Goal: Find specific page/section: Find specific page/section

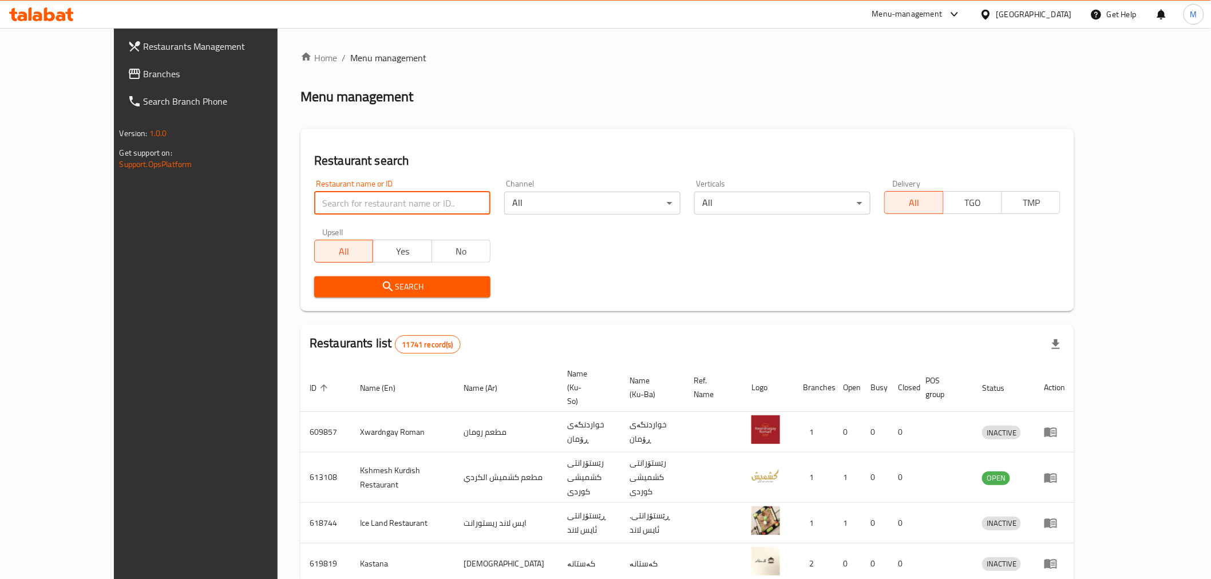
click at [353, 201] on input "search" at bounding box center [402, 203] width 176 height 23
type input "d"
type input "s"
type input "m"
type input "burgerez"
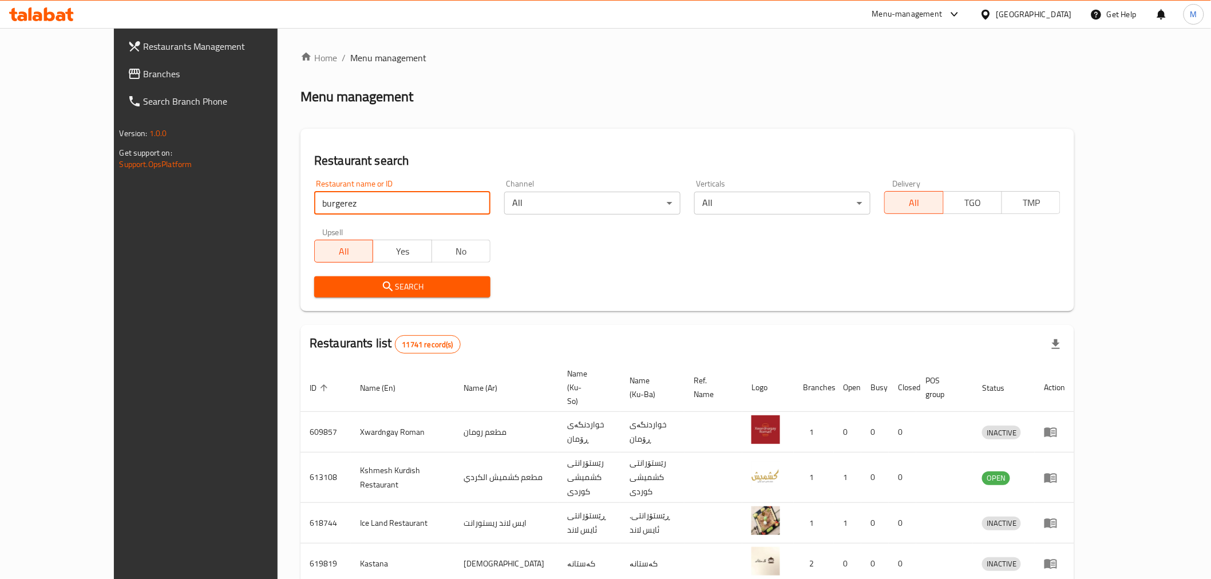
click button "Search" at bounding box center [402, 286] width 176 height 21
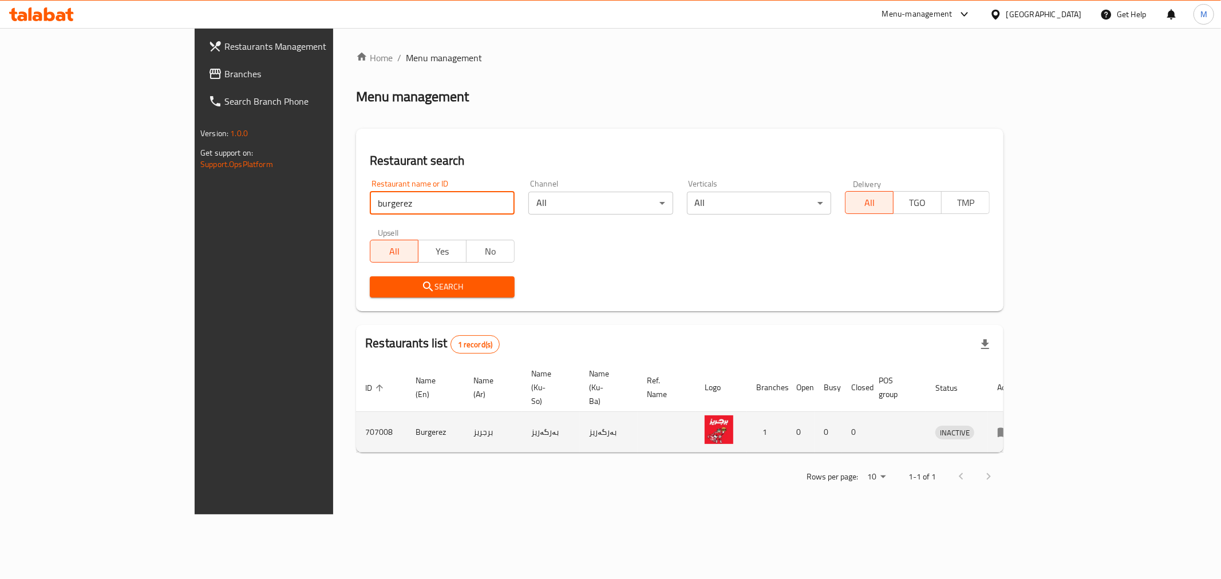
click at [1010, 428] on icon "enhanced table" at bounding box center [1003, 433] width 13 height 10
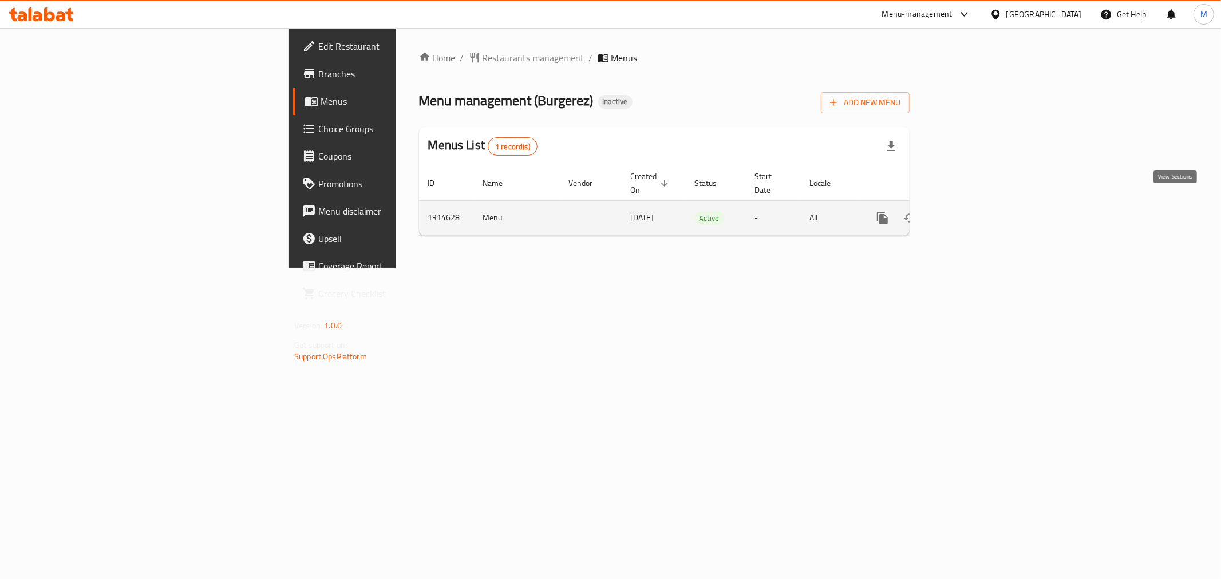
click at [970, 213] on icon "enhanced table" at bounding box center [965, 218] width 10 height 10
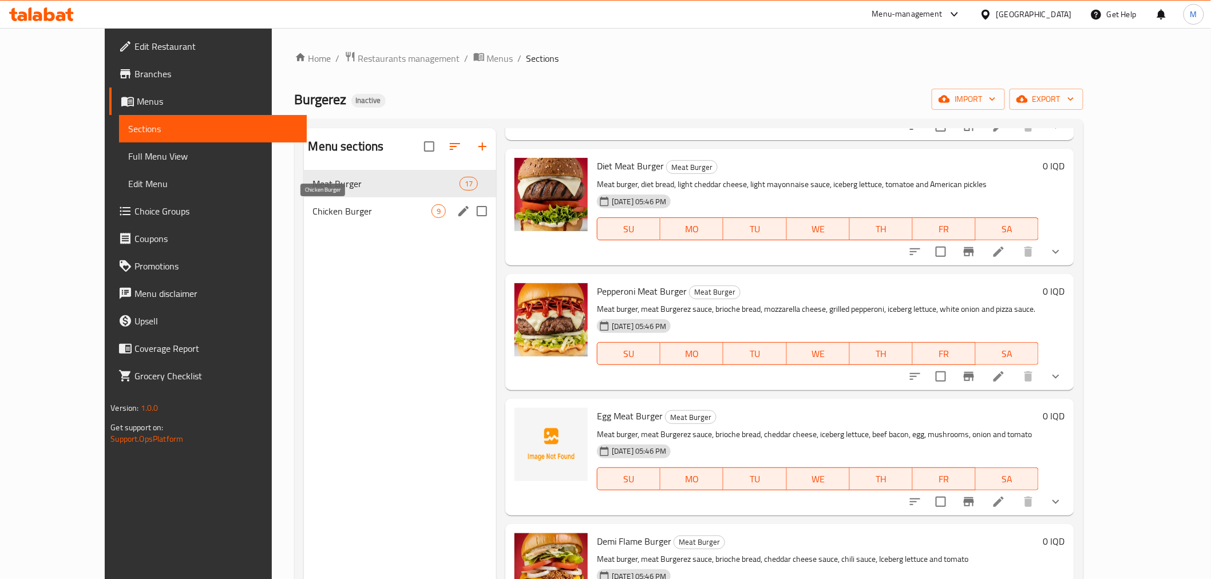
click at [341, 207] on span "Chicken Burger" at bounding box center [372, 211] width 118 height 14
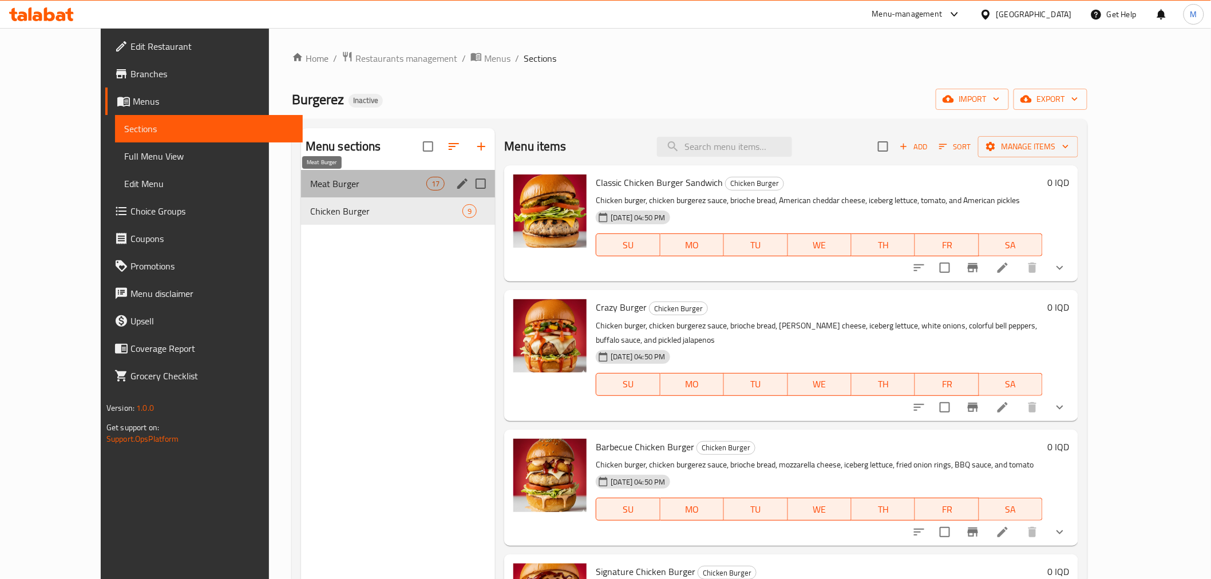
click at [331, 179] on span "Meat Burger" at bounding box center [368, 184] width 116 height 14
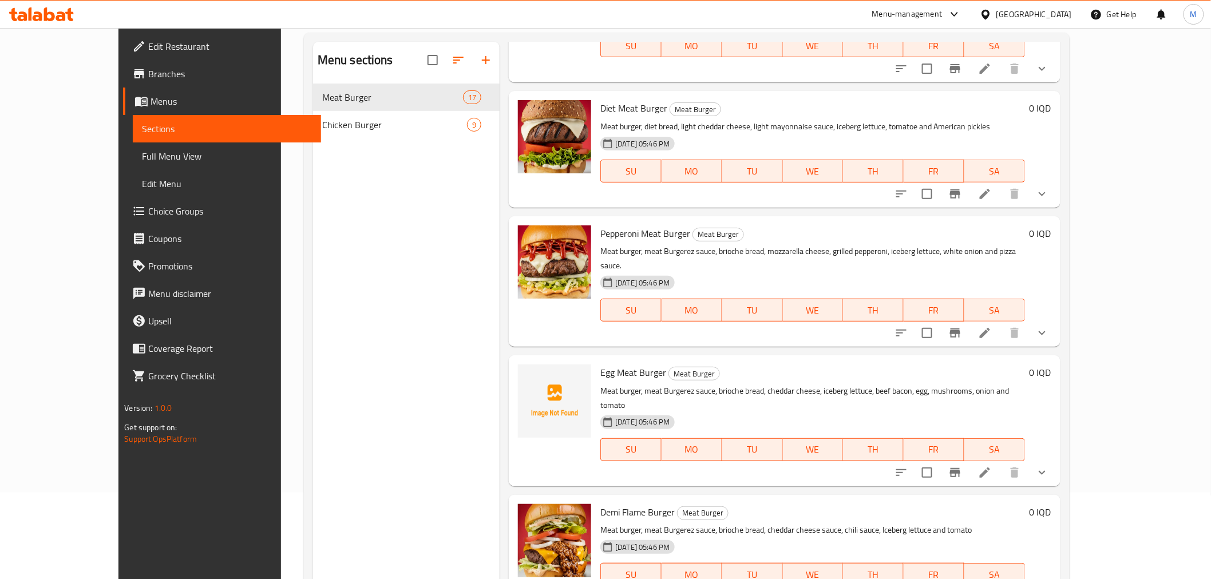
scroll to position [160, 0]
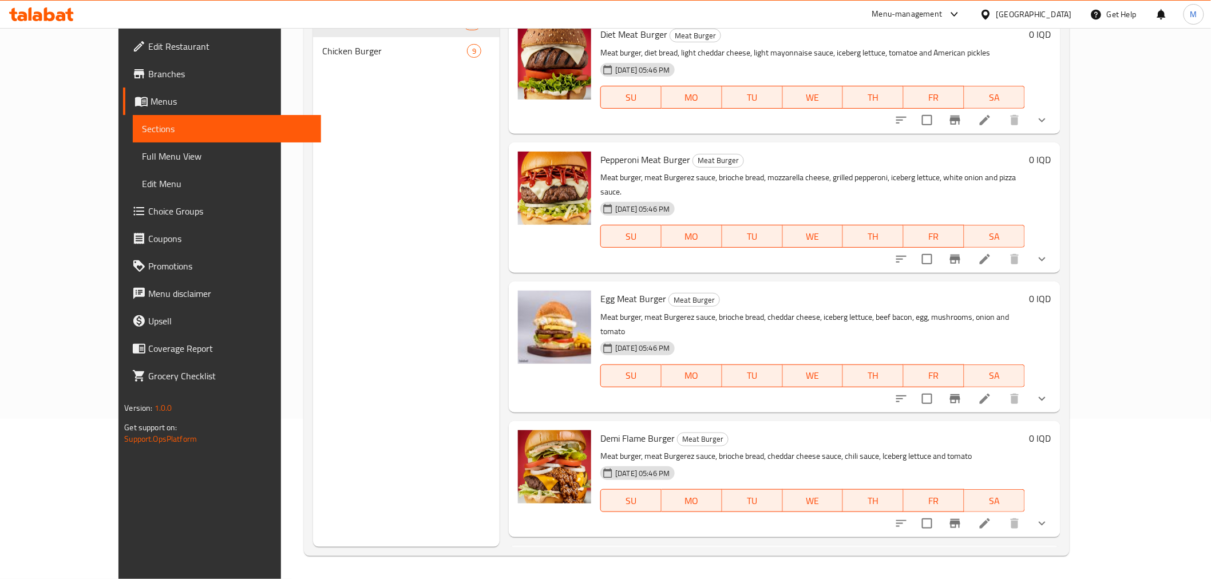
click at [48, 13] on icon at bounding box center [49, 14] width 11 height 14
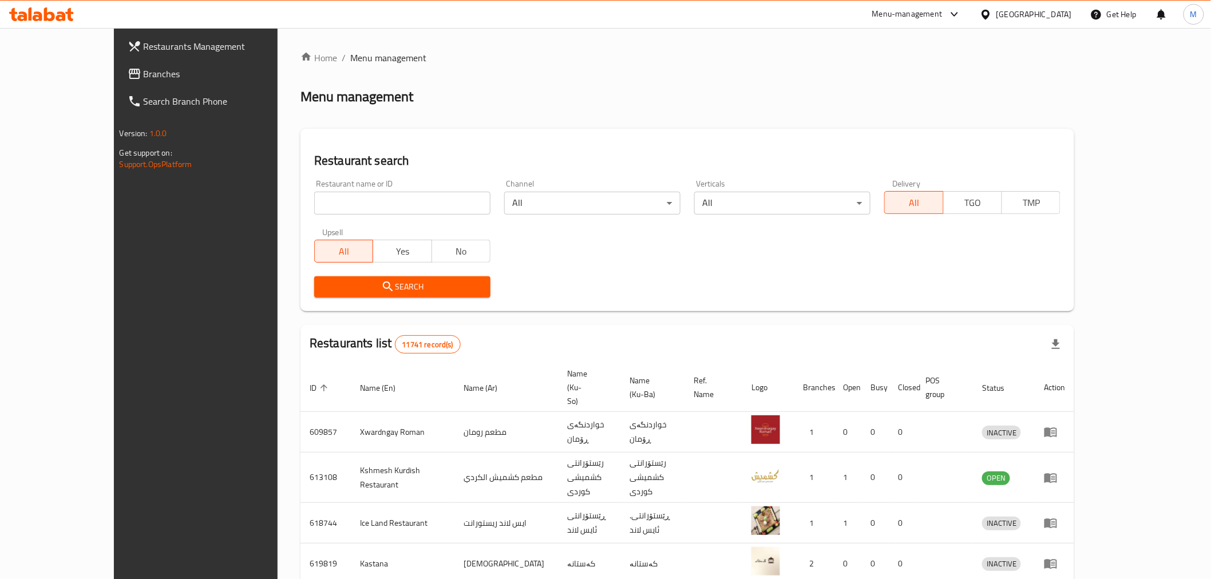
click at [391, 208] on input "search" at bounding box center [402, 203] width 176 height 23
type input "ح"
type input "pavo"
click button "Search" at bounding box center [402, 286] width 176 height 21
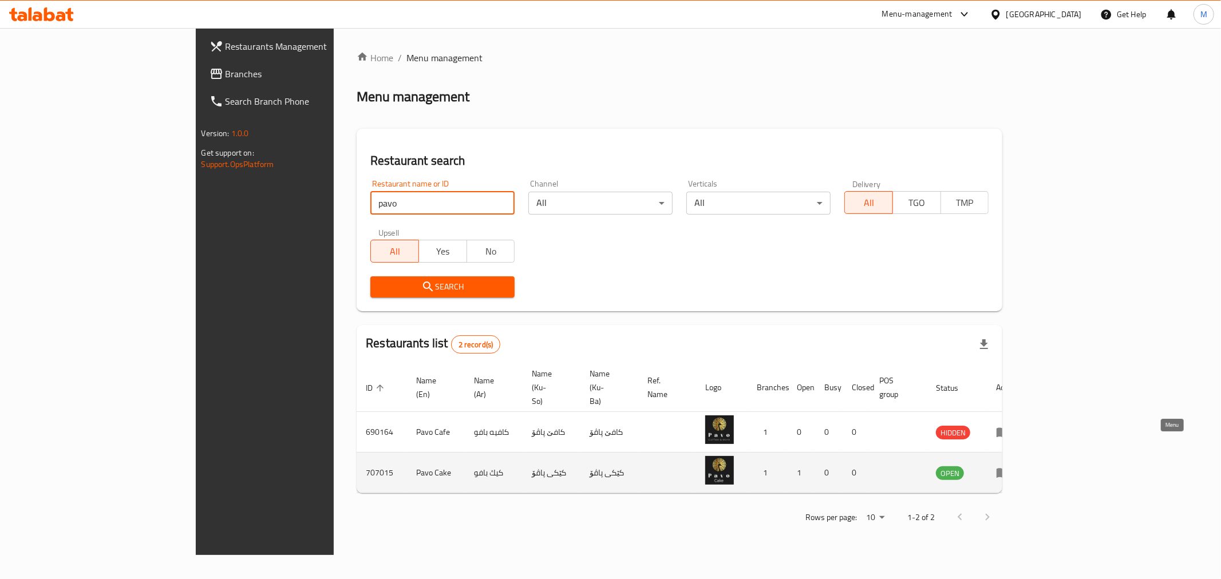
click at [1009, 469] on icon "enhanced table" at bounding box center [1002, 474] width 13 height 10
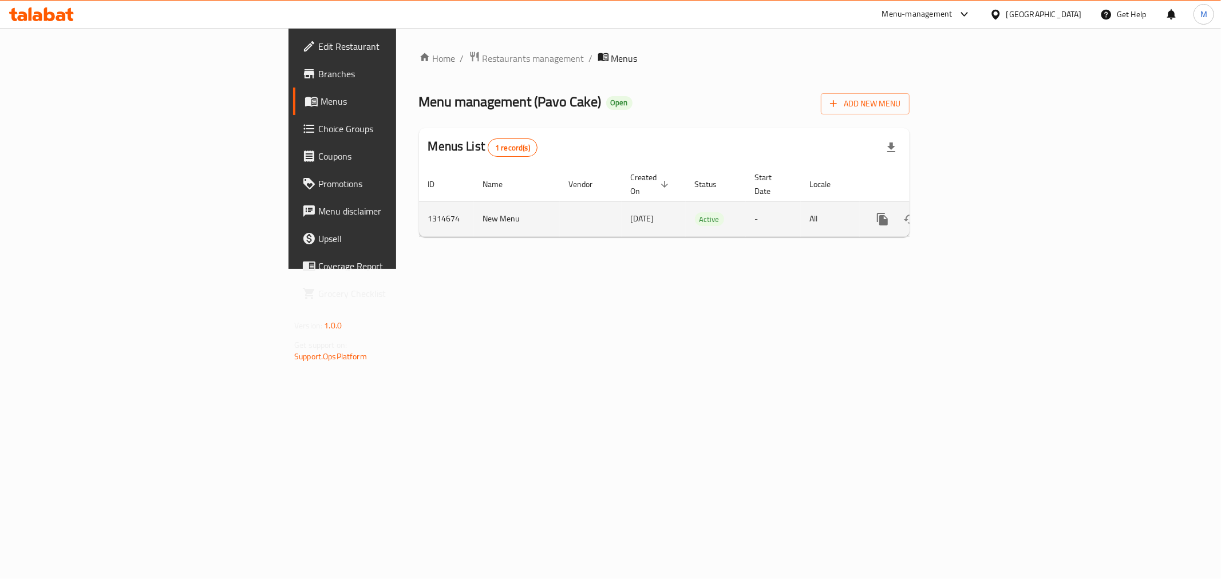
click at [686, 218] on td "Active" at bounding box center [716, 218] width 60 height 35
click at [970, 214] on icon "enhanced table" at bounding box center [965, 219] width 10 height 10
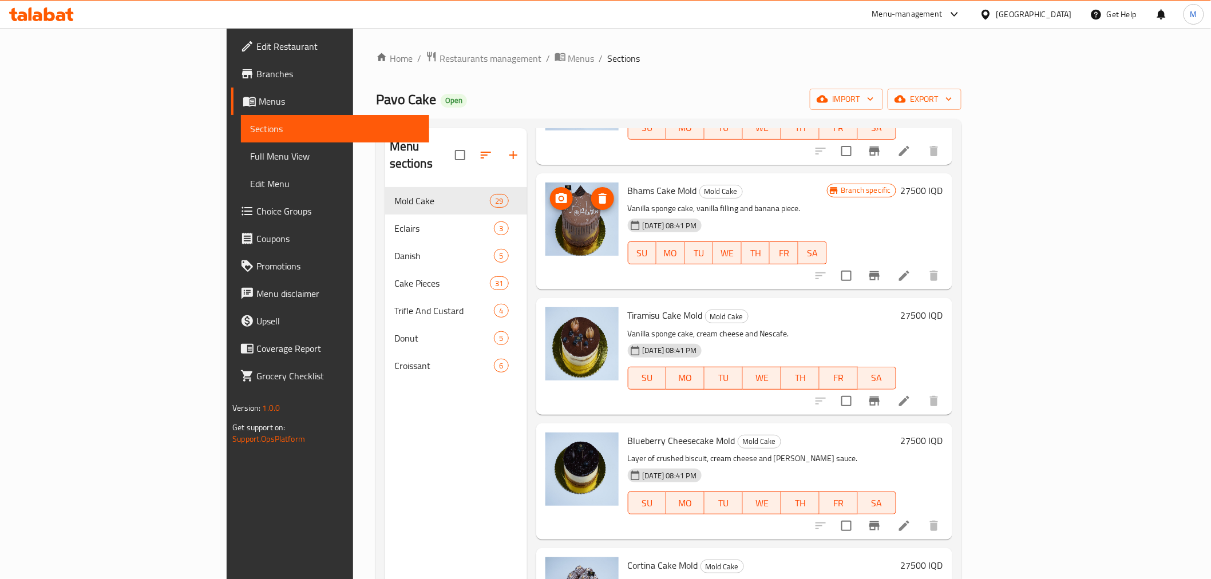
scroll to position [636, 0]
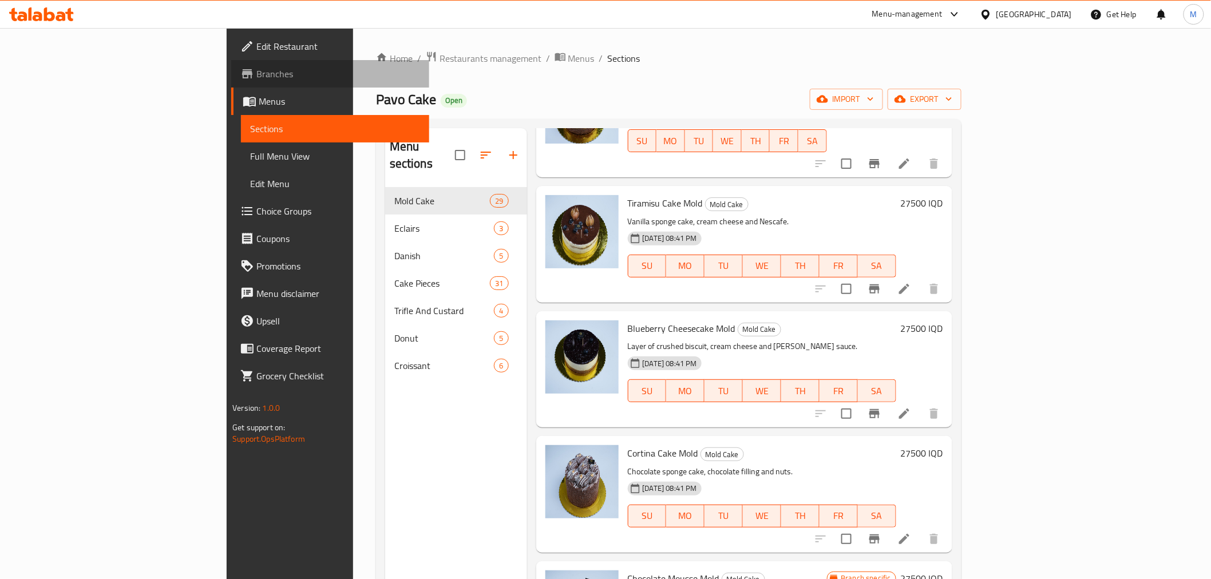
click at [256, 78] on span "Branches" at bounding box center [337, 74] width 163 height 14
